Goal: Task Accomplishment & Management: Complete application form

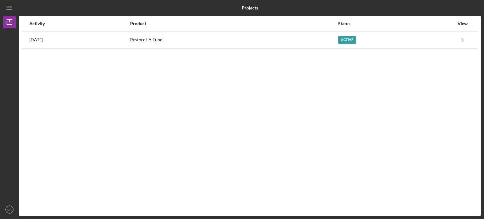
click at [280, 31] on div "Product" at bounding box center [233, 23] width 207 height 15
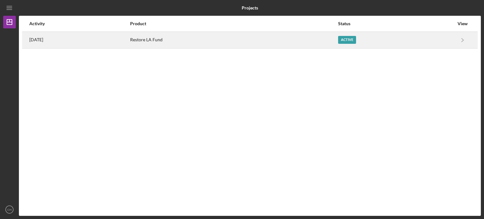
click at [275, 46] on div "Restore LA Fund" at bounding box center [233, 40] width 207 height 16
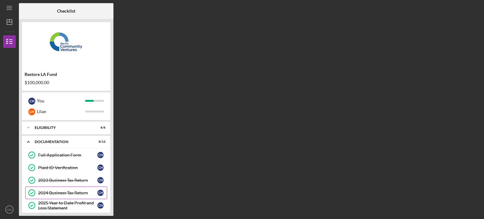
click at [68, 195] on link "2024 Business Tax Return 2024 Business Tax Return C H" at bounding box center [66, 193] width 82 height 13
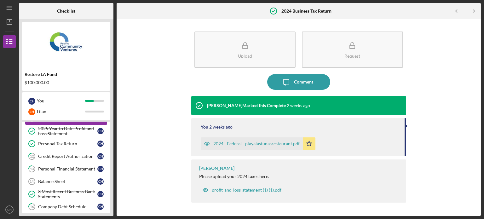
scroll to position [76, 0]
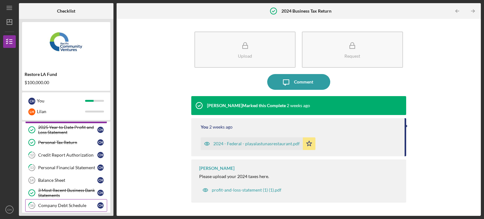
click at [78, 206] on div "Company Debt Schedule" at bounding box center [67, 205] width 59 height 5
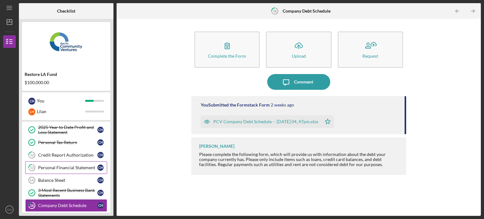
click at [78, 169] on div "Personal Financial Statement" at bounding box center [67, 167] width 59 height 5
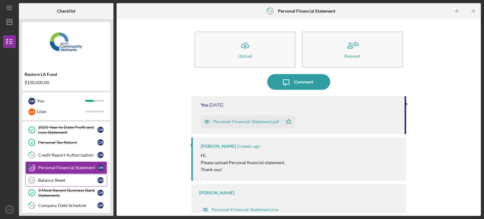
click at [69, 175] on link "Balance Sheet 14 Balance Sheet C H" at bounding box center [66, 180] width 82 height 13
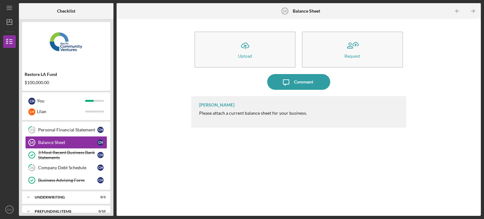
scroll to position [120, 0]
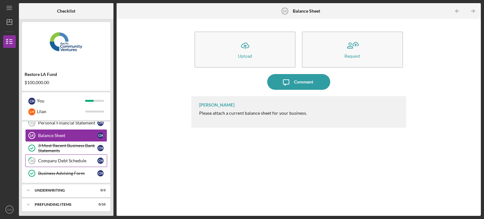
click at [72, 164] on link "16 Company Debt Schedule C H" at bounding box center [66, 160] width 82 height 13
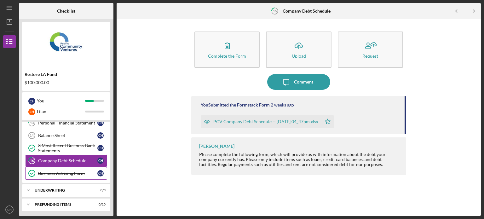
click at [74, 173] on div "Business Advising Form" at bounding box center [67, 173] width 59 height 5
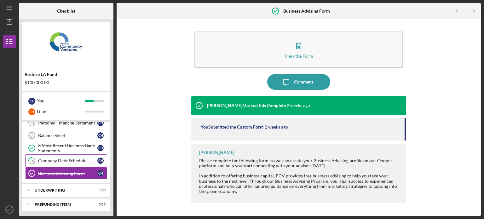
click at [76, 156] on link "16 Company Debt Schedule C H" at bounding box center [66, 160] width 82 height 13
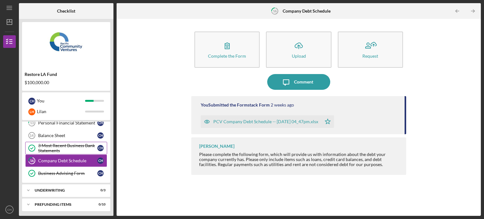
click at [72, 150] on div "3 Most Recent Business Bank Statements" at bounding box center [67, 148] width 59 height 10
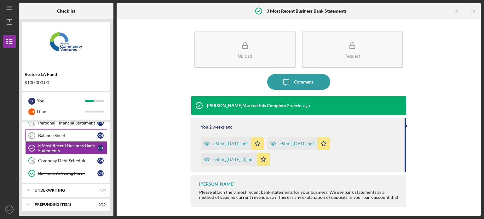
click at [75, 130] on link "Balance Sheet 14 Balance Sheet C H" at bounding box center [66, 135] width 82 height 13
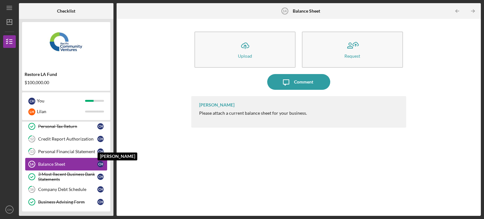
scroll to position [83, 0]
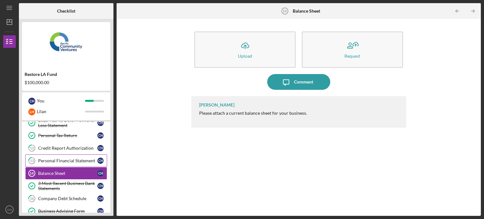
click at [78, 162] on div "Personal Financial Statement" at bounding box center [67, 160] width 59 height 5
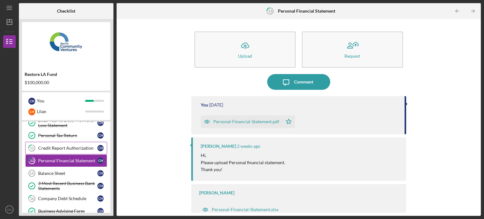
click at [81, 146] on div "Credit Report Authorization" at bounding box center [67, 148] width 59 height 5
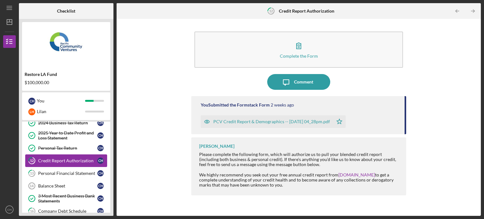
scroll to position [57, 0]
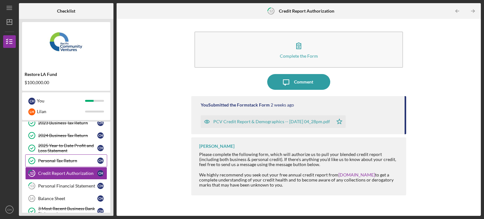
click at [80, 161] on div "Personal Tax Return" at bounding box center [67, 160] width 59 height 5
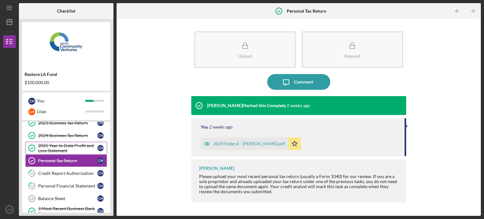
click at [83, 143] on div "2025 Year to Date Profit and Loss Statement" at bounding box center [67, 148] width 59 height 10
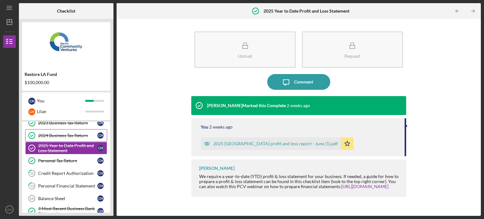
click at [81, 133] on div "2024 Business Tax Return" at bounding box center [67, 135] width 59 height 5
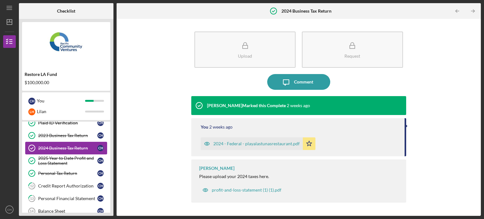
scroll to position [32, 0]
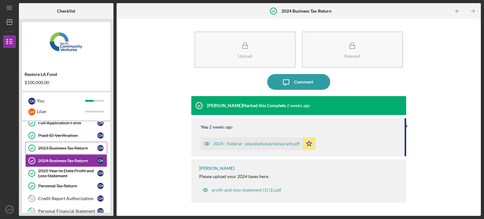
click at [83, 143] on link "2023 Business Tax Return 2023 Business Tax Return C H" at bounding box center [66, 148] width 82 height 13
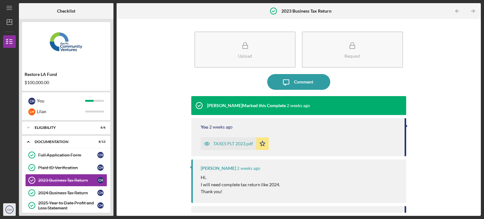
click at [13, 208] on icon "CH" at bounding box center [9, 210] width 13 height 16
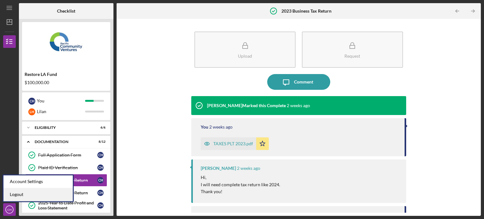
click at [27, 194] on link "Logout" at bounding box center [37, 194] width 69 height 13
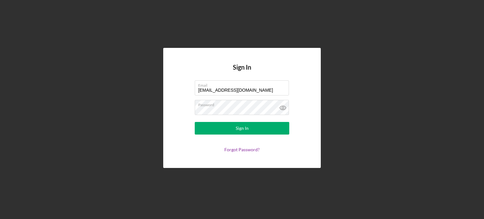
drag, startPoint x: 245, startPoint y: 89, endPoint x: 187, endPoint y: 96, distance: 58.7
click at [187, 96] on form "Email [EMAIL_ADDRESS][DOMAIN_NAME] Password Sign In Forgot Password?" at bounding box center [242, 116] width 126 height 72
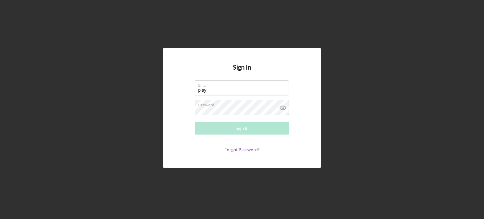
type input "[EMAIL_ADDRESS][DOMAIN_NAME]"
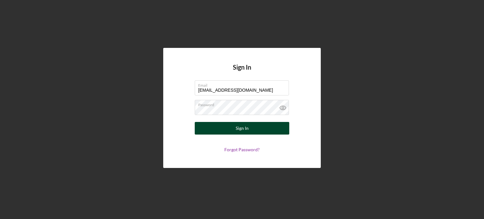
click at [218, 124] on button "Sign In" at bounding box center [242, 128] width 95 height 13
